Goal: Register for event/course

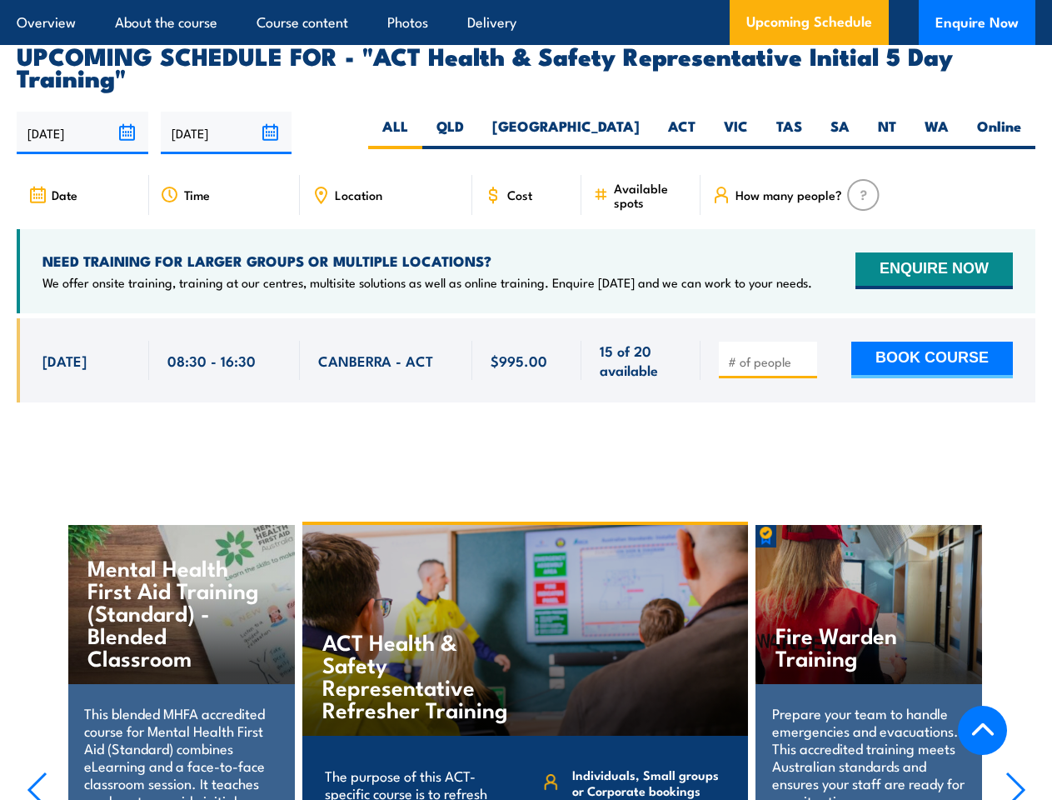
click at [526, 0] on article "Overview About the course Course content Photos Delivery Upcoming Schedule Enqu…" at bounding box center [526, 22] width 1019 height 45
click at [82, 112] on input "[DATE]" at bounding box center [83, 133] width 132 height 42
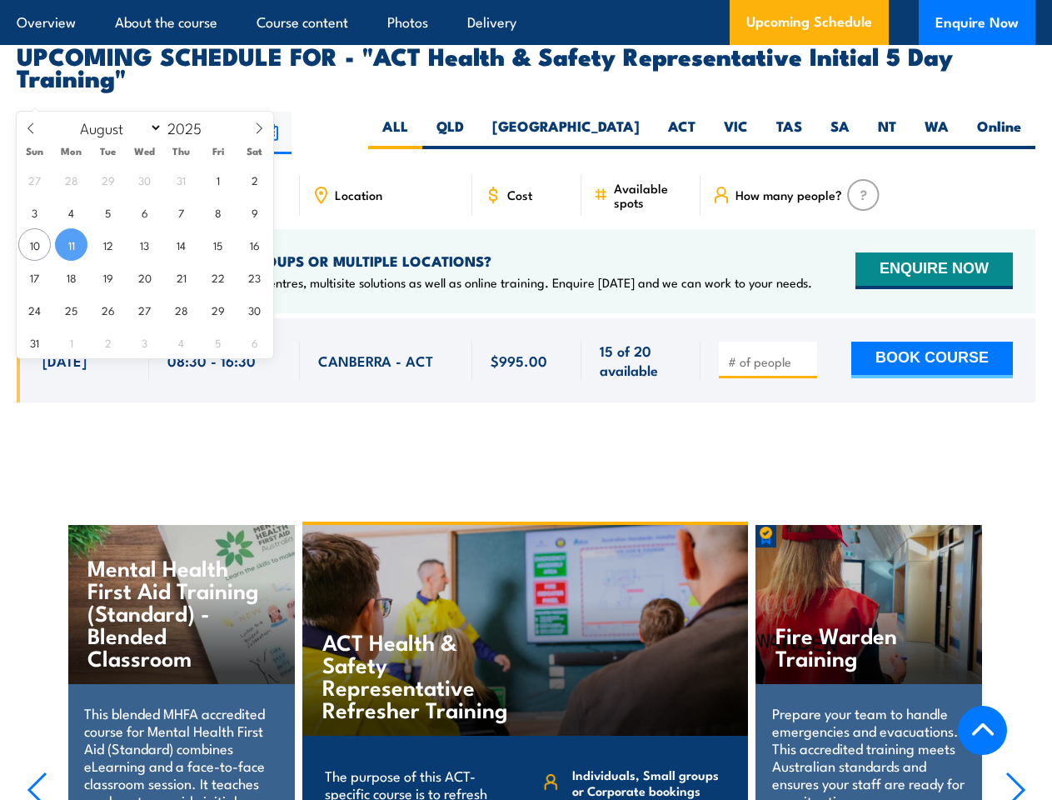
click at [227, 112] on input "[DATE]" at bounding box center [227, 133] width 132 height 42
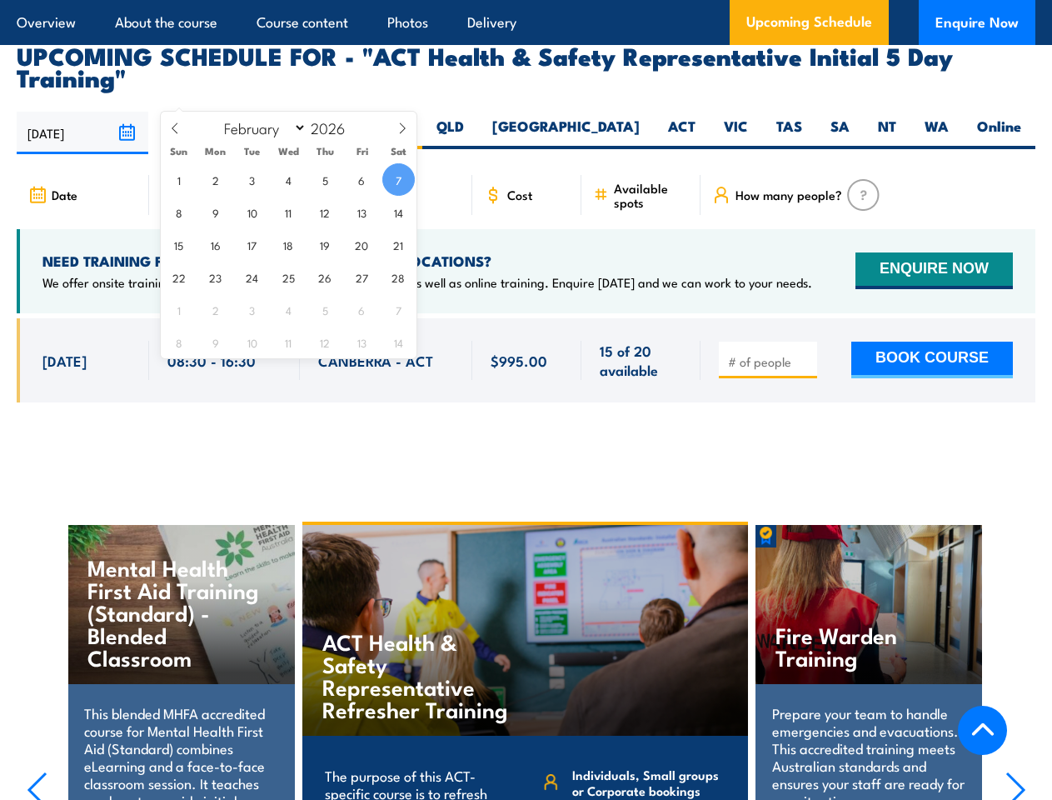
click at [527, 638] on div "ACT Health & Safety Representative Refresher Training" at bounding box center [525, 630] width 447 height 211
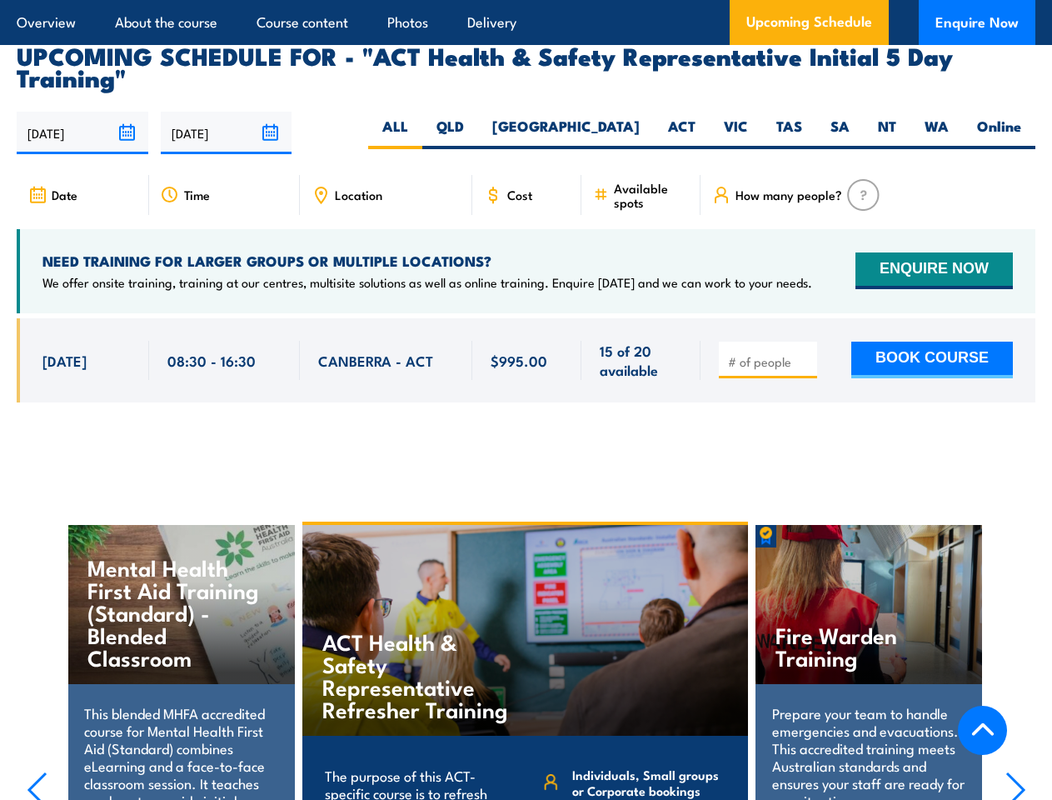
click at [526, 640] on div "ACT Health & Safety Representative Refresher Training" at bounding box center [525, 630] width 447 height 211
click at [37, 772] on icon "button" at bounding box center [37, 790] width 21 height 37
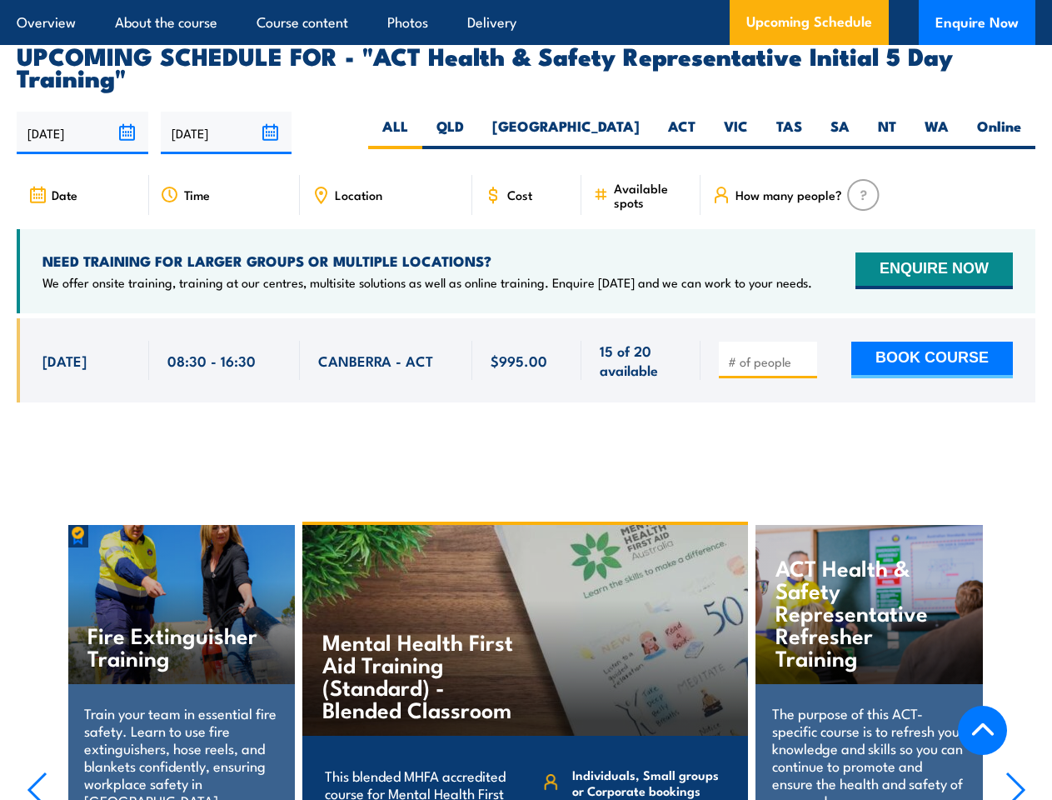
click at [1016, 772] on icon "button" at bounding box center [1016, 790] width 21 height 37
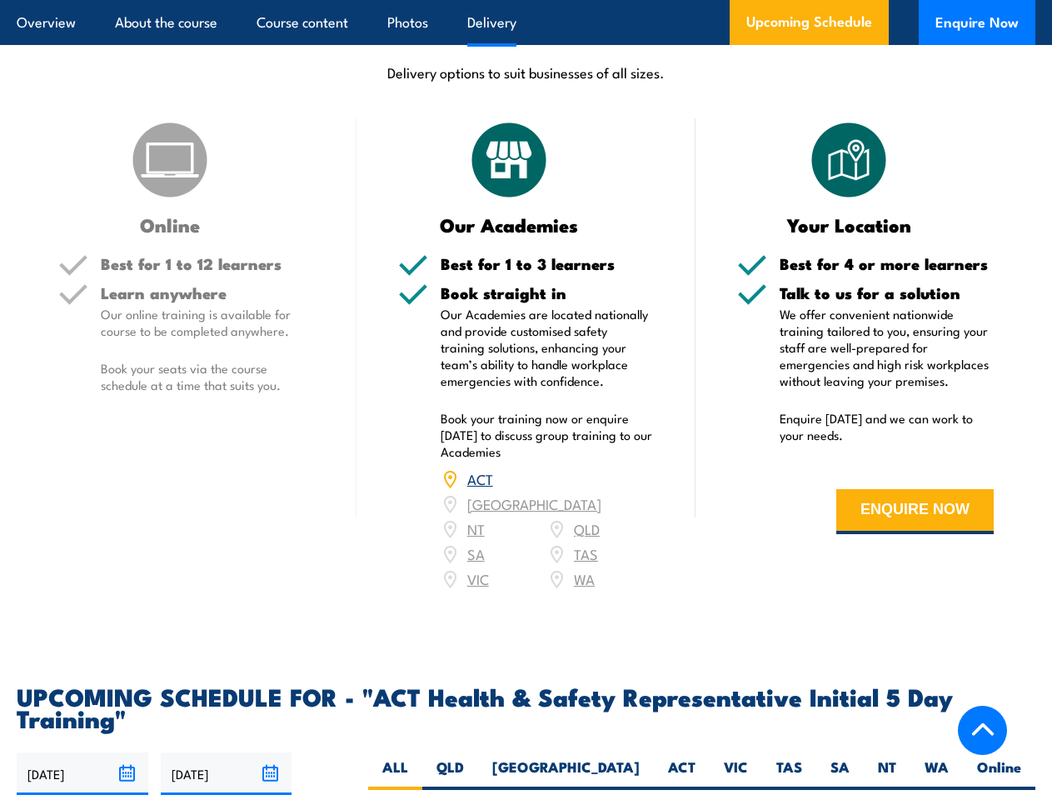
scroll to position [2133, 0]
